Goal: Task Accomplishment & Management: Complete application form

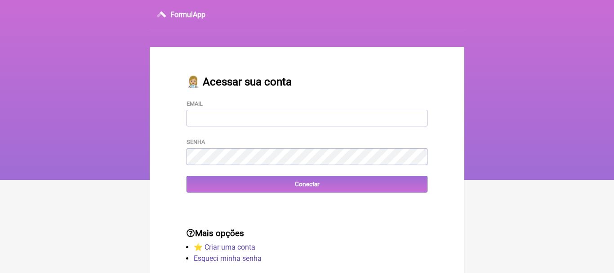
click at [196, 121] on input "Email" at bounding box center [307, 118] width 241 height 17
type input "priscilacrm@hotmail.com"
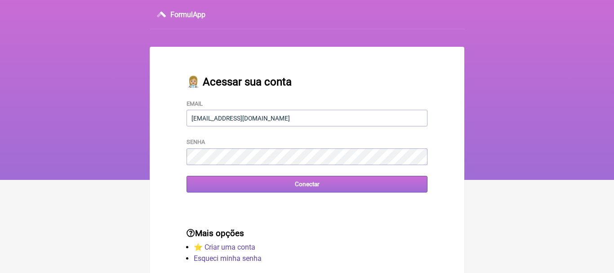
click at [302, 185] on input "Conectar" at bounding box center [307, 184] width 241 height 17
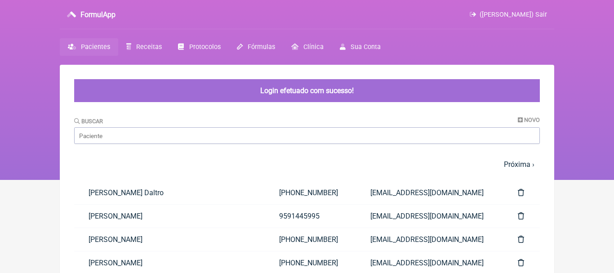
click at [586, 92] on nav "FormulApp (Priscila Ramos Miranda Pinheiro) Sair Pacientes Receitas Protocolos …" at bounding box center [307, 90] width 614 height 180
click at [528, 120] on span "Novo" at bounding box center [532, 119] width 16 height 7
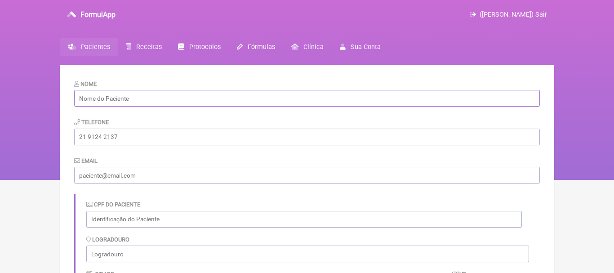
click at [274, 98] on input "text" at bounding box center [307, 98] width 466 height 17
paste input "[PERSON_NAME]"
type input "[PERSON_NAME]"
click at [162, 137] on input "tel" at bounding box center [307, 137] width 466 height 17
click at [124, 175] on input "email" at bounding box center [307, 175] width 466 height 17
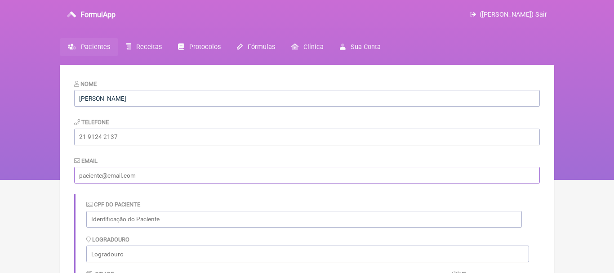
paste input "[EMAIL_ADDRESS][DOMAIN_NAME]"
type input "[EMAIL_ADDRESS][DOMAIN_NAME]"
click at [128, 138] on input "tel" at bounding box center [307, 137] width 466 height 17
paste input "[PHONE_NUMBER]"
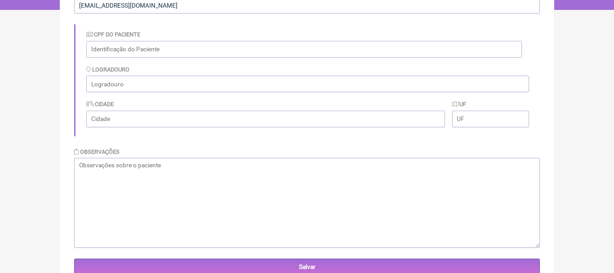
scroll to position [178, 0]
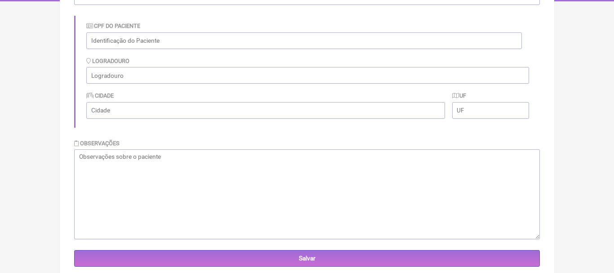
type input "[PHONE_NUMBER]"
click at [437, 166] on textarea at bounding box center [307, 194] width 466 height 90
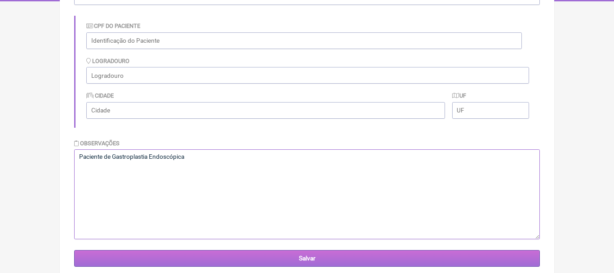
type textarea "Paciente de Gastroplastia Endoscópica"
click at [336, 258] on input "Salvar" at bounding box center [307, 258] width 466 height 17
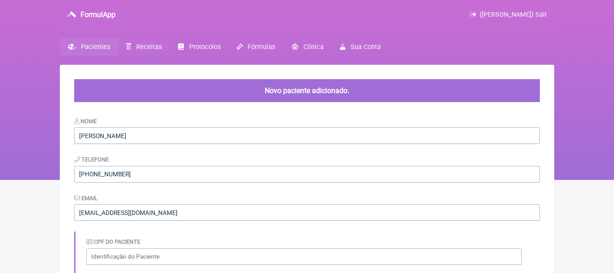
click at [146, 49] on span "Receitas" at bounding box center [149, 47] width 26 height 8
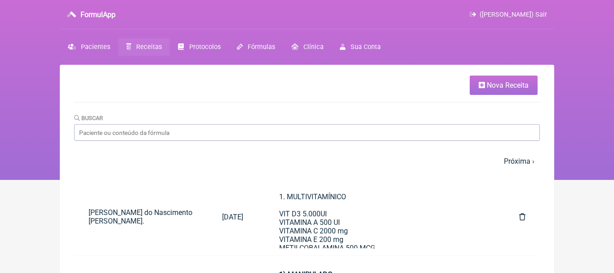
click at [492, 85] on span "Nova Receita" at bounding box center [508, 85] width 42 height 9
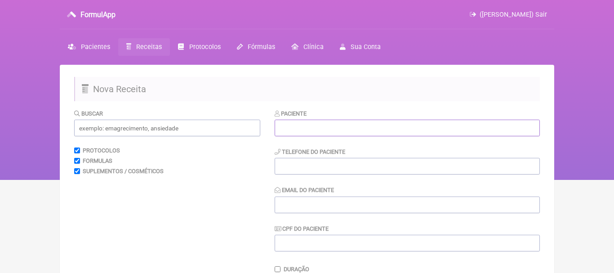
click at [392, 126] on input "text" at bounding box center [407, 128] width 265 height 17
type input "e"
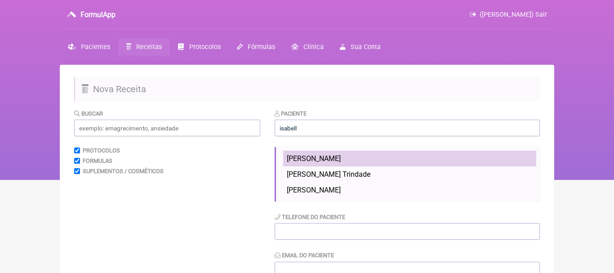
click at [341, 159] on span "[PERSON_NAME]" at bounding box center [314, 158] width 54 height 9
type input "[PERSON_NAME]"
type input "[PHONE_NUMBER]"
type input "[EMAIL_ADDRESS][DOMAIN_NAME]"
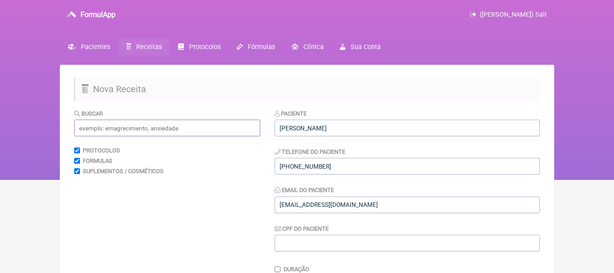
click at [214, 130] on input "text" at bounding box center [167, 128] width 186 height 17
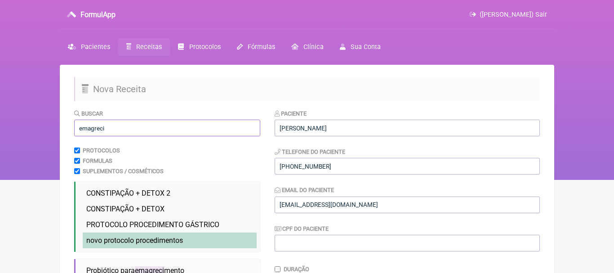
type input "emagreci"
click at [153, 238] on span "novo protocolo procedimentos" at bounding box center [134, 240] width 97 height 9
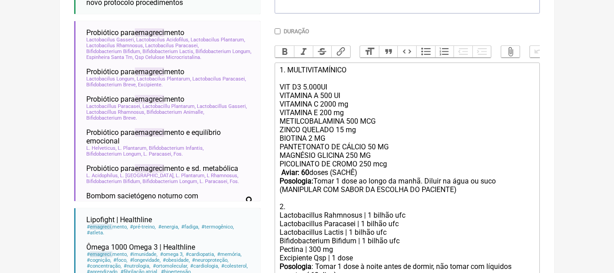
scroll to position [247, 0]
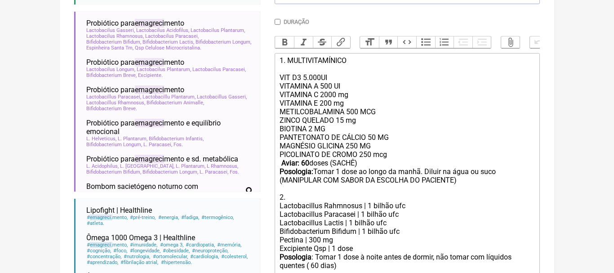
click at [424, 172] on div "PANTETONATO DE CÁLCIO 50 MG MAGNÉSIO GLICINA 250 MG PICOLINATO DE CROMO 250 mcg…" at bounding box center [407, 167] width 255 height 68
click at [443, 172] on div "PANTETONATO DE CÁLCIO 50 MG MAGNÉSIO GLICINA 250 MG PICOLINATO DE CROMO 250 mcg…" at bounding box center [407, 167] width 255 height 68
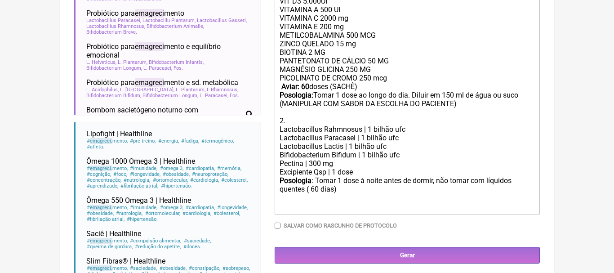
scroll to position [330, 0]
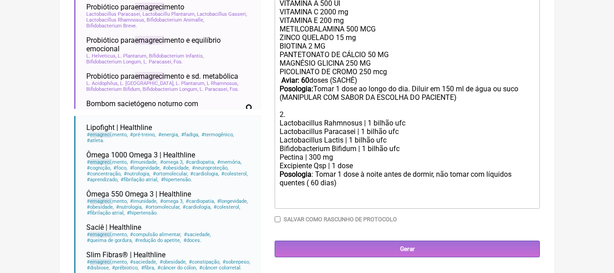
click at [306, 80] on strong "Aviar: 60" at bounding box center [295, 80] width 28 height 9
click at [316, 185] on div "Posologia : Tomar 1 dose à noite antes de dormir, não tomar com líquidos quente…" at bounding box center [407, 187] width 255 height 35
type trix-editor "<div>1. MULTIVITAMÍNICO<br><br>VIT D3 5.000UI<br>VITAMINA A 500 UI<br>&nbsp;VIT…"
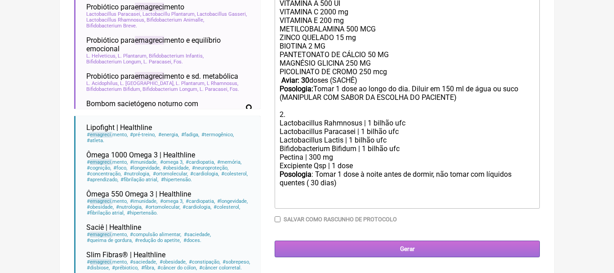
click at [417, 248] on input "Gerar" at bounding box center [407, 249] width 265 height 17
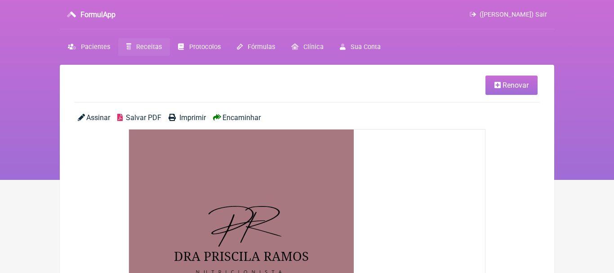
click at [254, 116] on span "Encaminhar" at bounding box center [242, 117] width 38 height 9
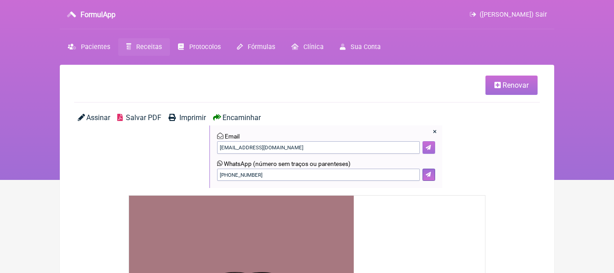
click at [424, 147] on button at bounding box center [429, 147] width 13 height 13
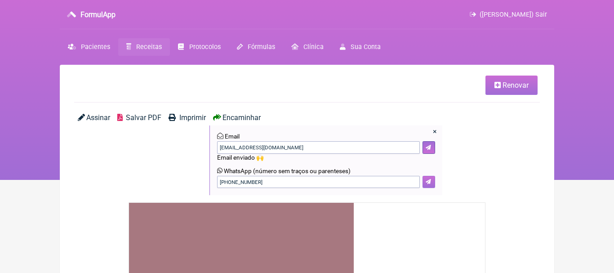
click at [428, 182] on icon at bounding box center [428, 181] width 5 height 5
